Goal: Task Accomplishment & Management: Complete application form

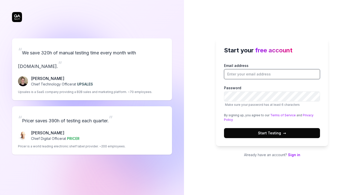
click at [241, 73] on input "Email address" at bounding box center [272, 74] width 96 height 10
click at [247, 72] on input "Email address" at bounding box center [272, 74] width 96 height 10
click at [246, 74] on input "Email address" at bounding box center [272, 74] width 96 height 10
type input "[PERSON_NAME][EMAIL_ADDRESS][DOMAIN_NAME]"
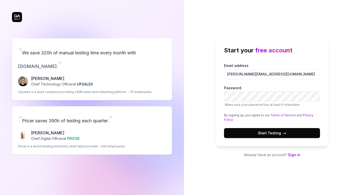
click at [312, 88] on label "Password Make sure your password has at least 6 characters" at bounding box center [272, 96] width 96 height 22
click at [281, 133] on span "Start Testing →" at bounding box center [272, 132] width 28 height 5
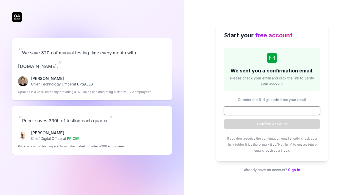
click at [246, 109] on input at bounding box center [272, 110] width 96 height 9
paste input "415996"
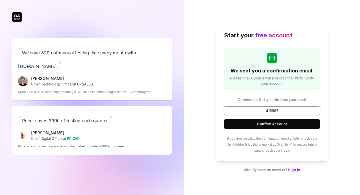
type input "415996"
click at [266, 125] on button "Confirm Account" at bounding box center [272, 124] width 96 height 10
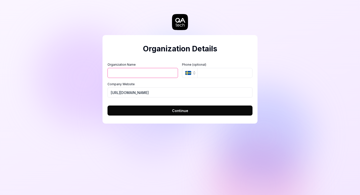
click at [155, 72] on input "Organization Name" at bounding box center [143, 73] width 71 height 10
type input "Tally workspace"
click at [167, 111] on button "Continue" at bounding box center [180, 110] width 145 height 10
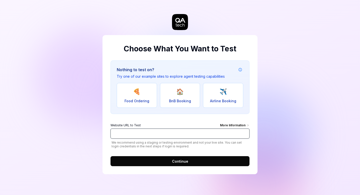
click at [162, 134] on input "Website URL to Test More Information" at bounding box center [180, 133] width 139 height 10
paste input "415996"
type input "41599"
click at [131, 129] on input "Website URL to Test More Information" at bounding box center [180, 133] width 139 height 10
click at [131, 130] on input "Website URL to Test More Information" at bounding box center [180, 133] width 139 height 10
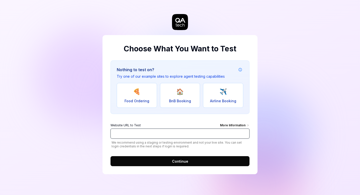
paste input "[URL][DOMAIN_NAME]"
type input "[URL][DOMAIN_NAME]"
click button "Continue" at bounding box center [180, 161] width 139 height 10
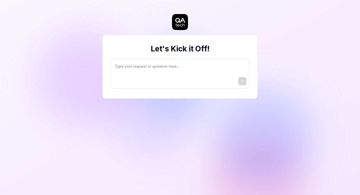
type textarea "*"
type textarea "I"
type textarea "*"
type textarea "I"
type textarea "*"
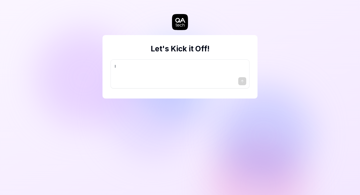
type textarea "I w"
type textarea "*"
type textarea "I wa"
type textarea "*"
type textarea "I wan"
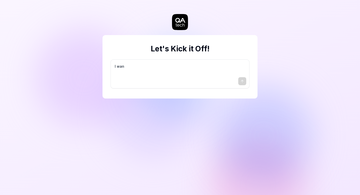
type textarea "*"
type textarea "I want"
type textarea "*"
type textarea "I want"
type textarea "*"
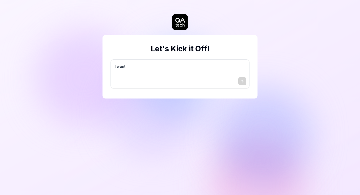
type textarea "I want a"
type textarea "*"
type textarea "I want a"
type textarea "*"
type textarea "I want a g"
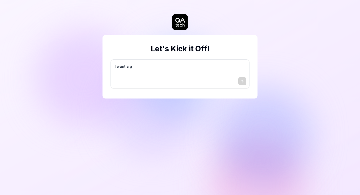
type textarea "*"
type textarea "I want a go"
type textarea "*"
type textarea "I want a goo"
type textarea "*"
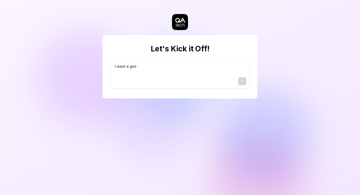
type textarea "I want a good"
type textarea "*"
type textarea "I want a good"
type textarea "*"
type textarea "I want a good t"
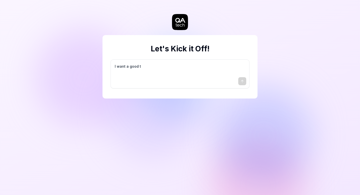
type textarea "*"
type textarea "I want a good te"
type textarea "*"
type textarea "I want a good tes"
type textarea "*"
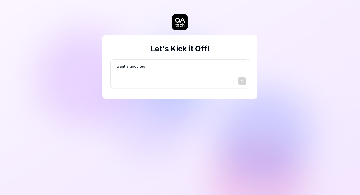
type textarea "I want a good test"
type textarea "*"
type textarea "I want a good test"
type textarea "*"
type textarea "I want a good test s"
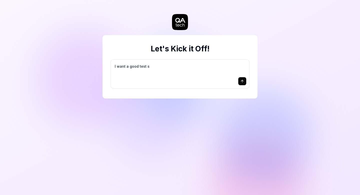
type textarea "*"
type textarea "I want a good test se"
type textarea "*"
type textarea "I want a good test set"
type textarea "*"
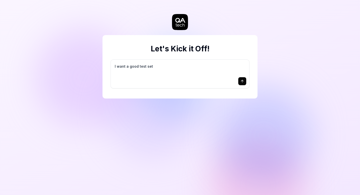
type textarea "I want a good test setu"
type textarea "*"
type textarea "I want a good test setup"
type textarea "*"
type textarea "I want a good test setup"
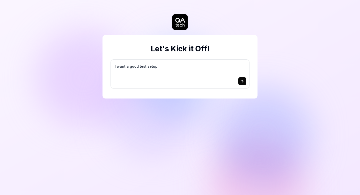
type textarea "*"
type textarea "I want a good test setup f"
type textarea "*"
type textarea "I want a good test setup fo"
type textarea "*"
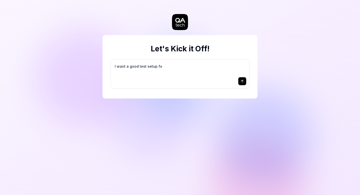
type textarea "I want a good test setup for"
type textarea "*"
type textarea "I want a good test setup for"
type textarea "*"
type textarea "I want a good test setup for m"
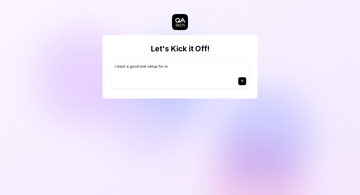
type textarea "*"
type textarea "I want a good test setup for my"
type textarea "*"
type textarea "I want a good test setup for my"
type textarea "*"
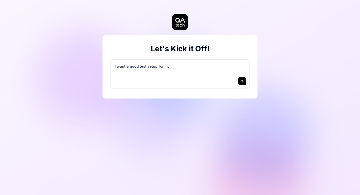
type textarea "I want a good test setup for my s"
type textarea "*"
type textarea "I want a good test setup for my si"
type textarea "*"
type textarea "I want a good test setup for my sit"
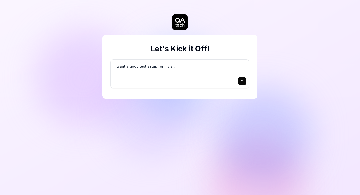
type textarea "*"
type textarea "I want a good test setup for my site"
type textarea "*"
type textarea "I want a good test setup for my site"
type textarea "*"
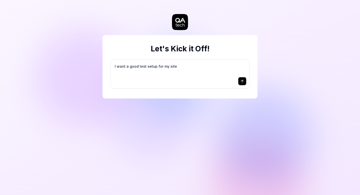
type textarea "I want a good test setup for my site -"
type textarea "*"
type textarea "I want a good test setup for my site -"
type textarea "*"
type textarea "I want a good test setup for my site - h"
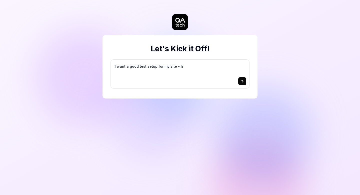
type textarea "*"
type textarea "I want a good test setup for my site - he"
type textarea "*"
type textarea "I want a good test setup for my site - hel"
type textarea "*"
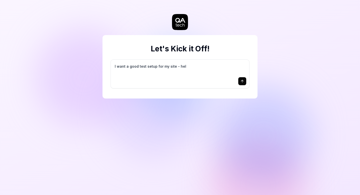
type textarea "I want a good test setup for my site - help"
type textarea "*"
type textarea "I want a good test setup for my site - help"
type textarea "*"
type textarea "I want a good test setup for my site - help m"
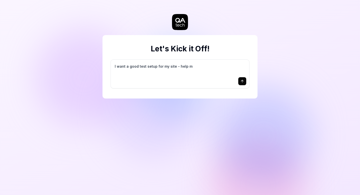
type textarea "*"
type textarea "I want a good test setup for my site - help me"
type textarea "*"
type textarea "I want a good test setup for my site - help me"
type textarea "*"
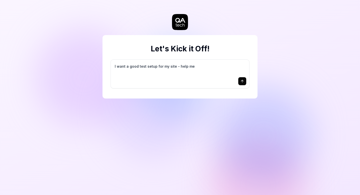
type textarea "I want a good test setup for my site - help me c"
type textarea "*"
type textarea "I want a good test setup for my site - help me cr"
type textarea "*"
type textarea "I want a good test setup for my site - help me cre"
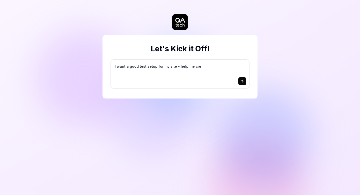
type textarea "*"
type textarea "I want a good test setup for my site - help me crea"
type textarea "*"
type textarea "I want a good test setup for my site - help me creat"
type textarea "*"
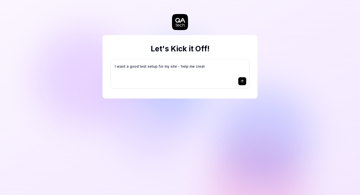
type textarea "I want a good test setup for my site - help me create"
type textarea "*"
type textarea "I want a good test setup for my site - help me create"
type textarea "*"
type textarea "I want a good test setup for my site - help me create t"
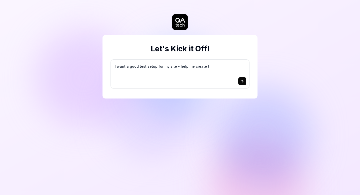
type textarea "*"
type textarea "I want a good test setup for my site - help me create th"
type textarea "*"
type textarea "I want a good test setup for my site - help me create the"
type textarea "*"
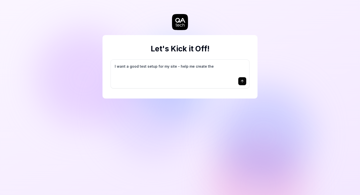
type textarea "I want a good test setup for my site - help me create the"
type textarea "*"
type textarea "I want a good test setup for my site - help me create the f"
type textarea "*"
type textarea "I want a good test setup for my site - help me create the fi"
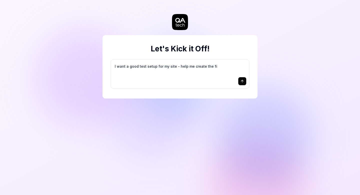
type textarea "*"
type textarea "I want a good test setup for my site - help me create the fir"
type textarea "*"
type textarea "I want a good test setup for my site - help me create the firs"
type textarea "*"
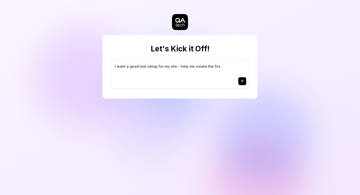
type textarea "I want a good test setup for my site - help me create the first"
type textarea "*"
type textarea "I want a good test setup for my site - help me create the first"
type textarea "*"
type textarea "I want a good test setup for my site - help me create the first 3"
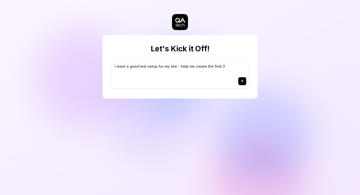
type textarea "*"
type textarea "I want a good test setup for my site - help me create the first 3-"
type textarea "*"
type textarea "I want a good test setup for my site - help me create the first 3-5"
type textarea "*"
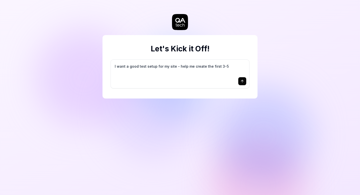
type textarea "I want a good test setup for my site - help me create the first 3-5"
type textarea "*"
type textarea "I want a good test setup for my site - help me create the first 3-5 t"
type textarea "*"
type textarea "I want a good test setup for my site - help me create the first 3-5 te"
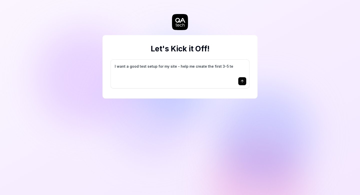
type textarea "*"
type textarea "I want a good test setup for my site - help me create the first 3-5 tes"
type textarea "*"
type textarea "I want a good test setup for my site - help me create the first 3-5 test"
type textarea "*"
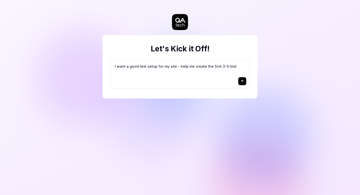
type textarea "I want a good test setup for my site - help me create the first 3-5 test"
type textarea "*"
type textarea "I want a good test setup for my site - help me create the first 3-5 test c"
type textarea "*"
type textarea "I want a good test setup for my site - help me create the first 3-5 test ca"
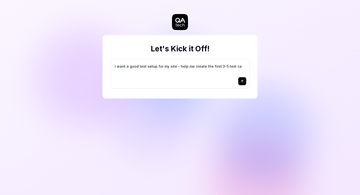
type textarea "*"
type textarea "I want a good test setup for my site - help me create the first 3-5 test cas"
type textarea "*"
type textarea "I want a good test setup for my site - help me create the first 3-5 test case"
type textarea "*"
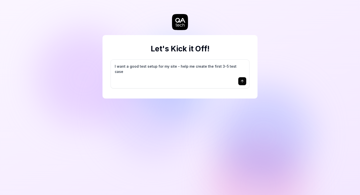
type textarea "I want a good test setup for my site - help me create the first 3-5 test cases"
click at [217, 71] on textarea "I want a good test setup for my site - help me create the first 3-5 test cases" at bounding box center [180, 69] width 133 height 13
click at [217, 69] on textarea "I want a good test setup for my site - help me create the first 3-5 test cases" at bounding box center [180, 69] width 133 height 13
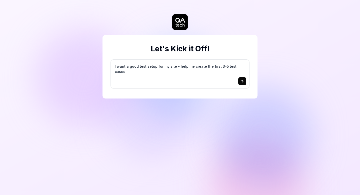
click at [217, 69] on textarea "I want a good test setup for my site - help me create the first 3-5 test cases" at bounding box center [180, 69] width 133 height 13
click at [243, 82] on icon "submit" at bounding box center [242, 81] width 4 height 4
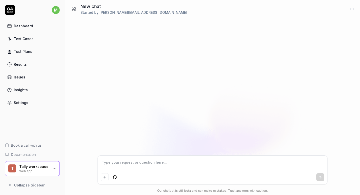
type textarea "*"
